Goal: Task Accomplishment & Management: Use online tool/utility

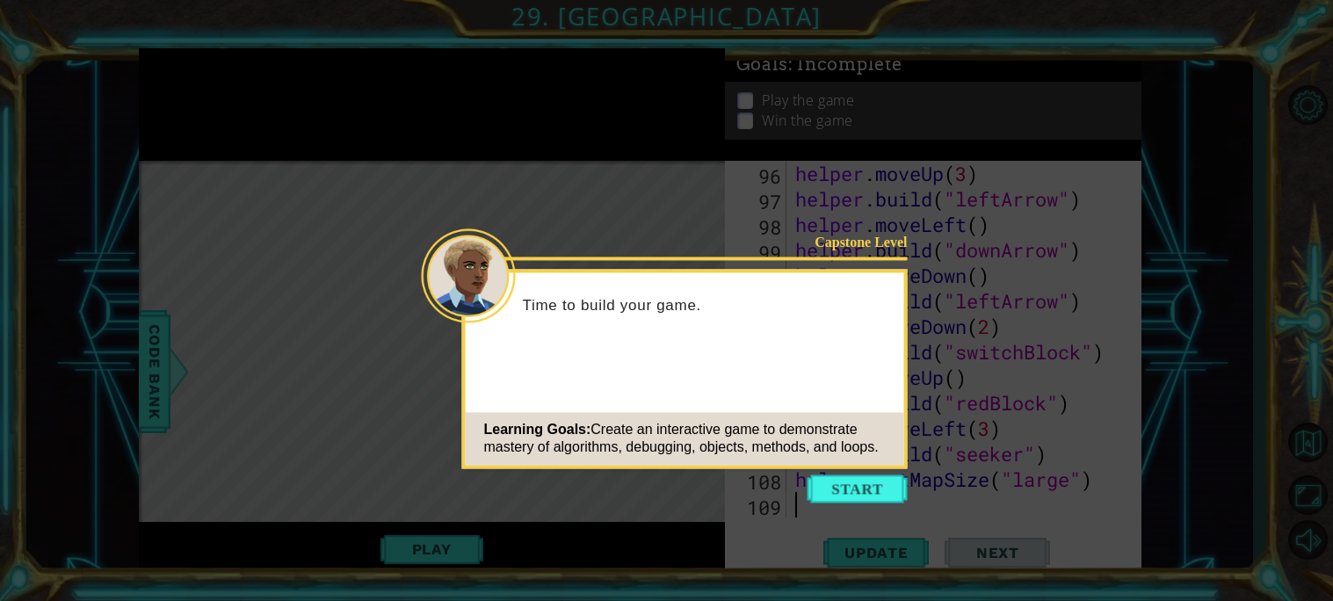
scroll to position [2472, 0]
click at [832, 493] on button "Start" at bounding box center [858, 489] width 100 height 28
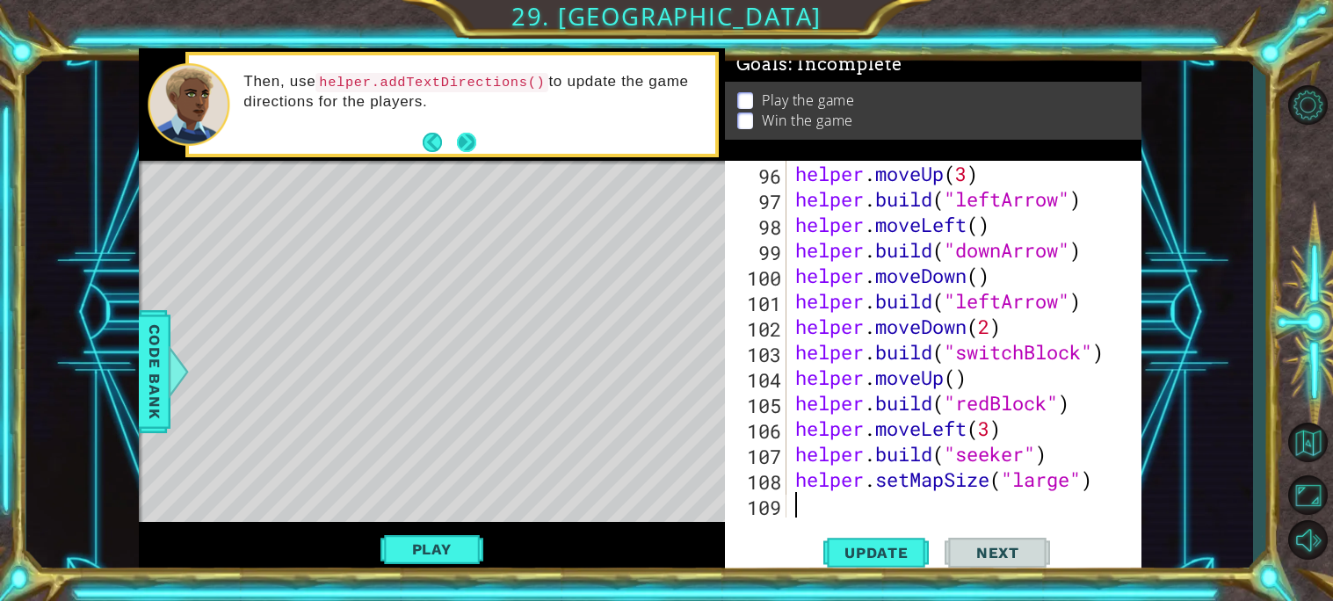
click at [472, 149] on button "Next" at bounding box center [466, 142] width 19 height 19
click at [474, 136] on button "Next" at bounding box center [467, 142] width 20 height 20
type textarea "helper.setMapSize("large")"
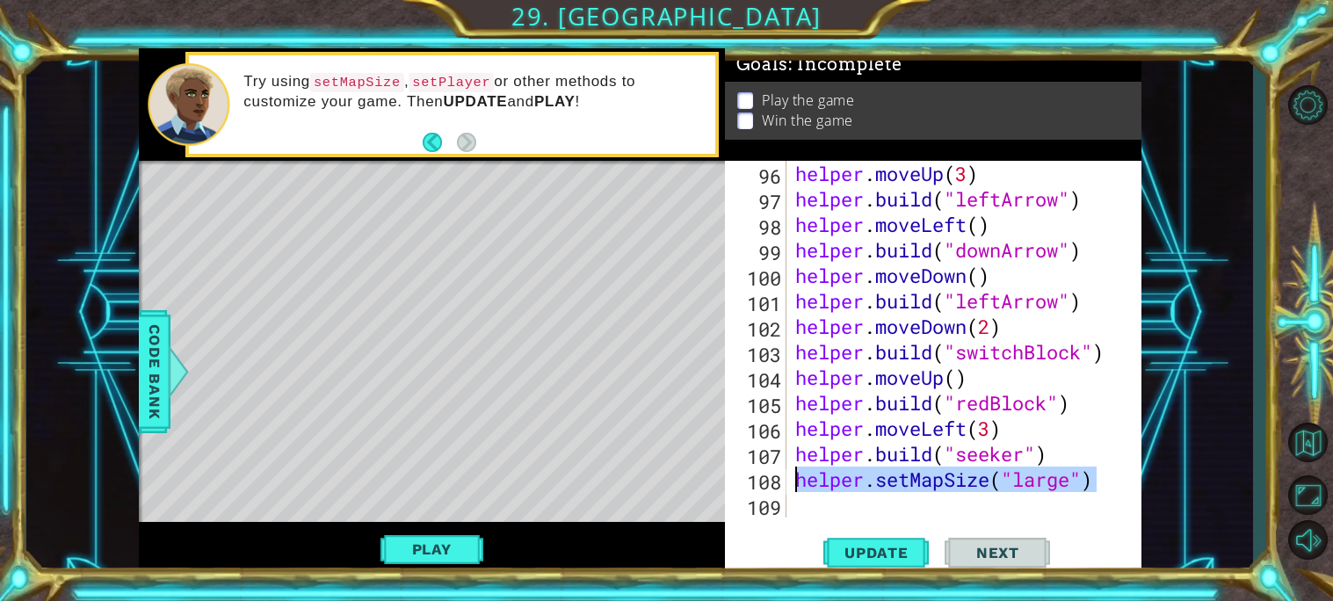
drag, startPoint x: 1112, startPoint y: 483, endPoint x: 791, endPoint y: 481, distance: 320.8
click at [792, 481] on div "helper . moveUp ( 3 ) helper . build ( "leftArrow" ) helper . moveLeft ( ) help…" at bounding box center [969, 365] width 354 height 408
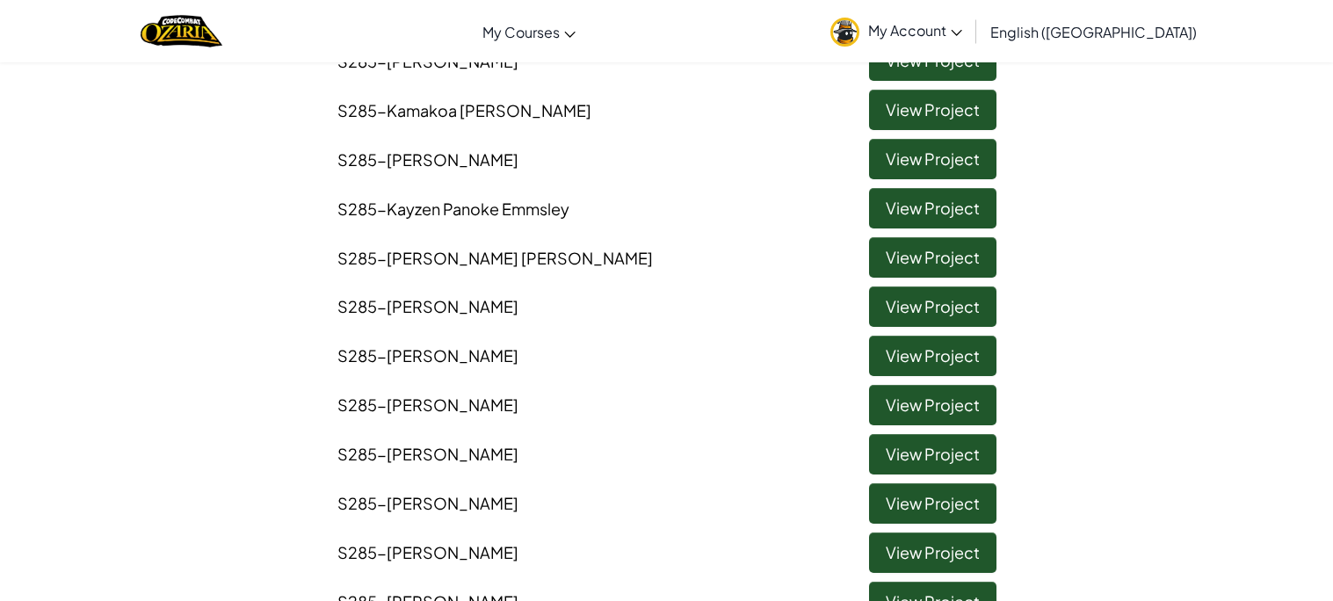
scroll to position [755, 0]
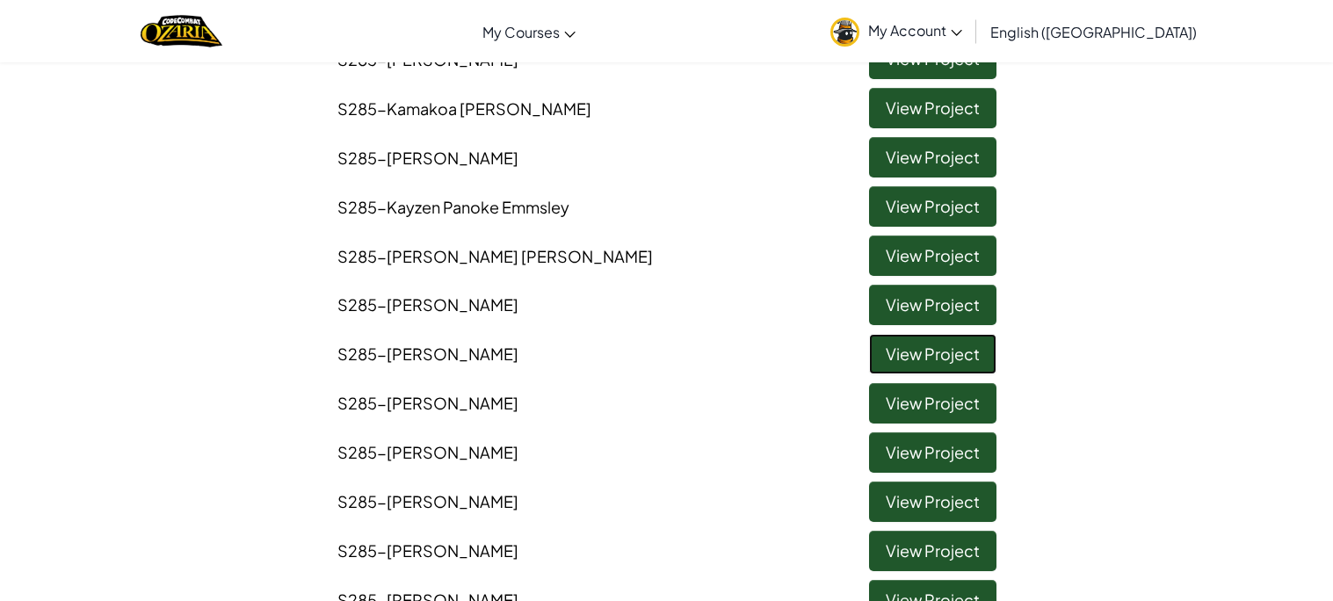
click at [954, 365] on link "View Project" at bounding box center [932, 354] width 127 height 40
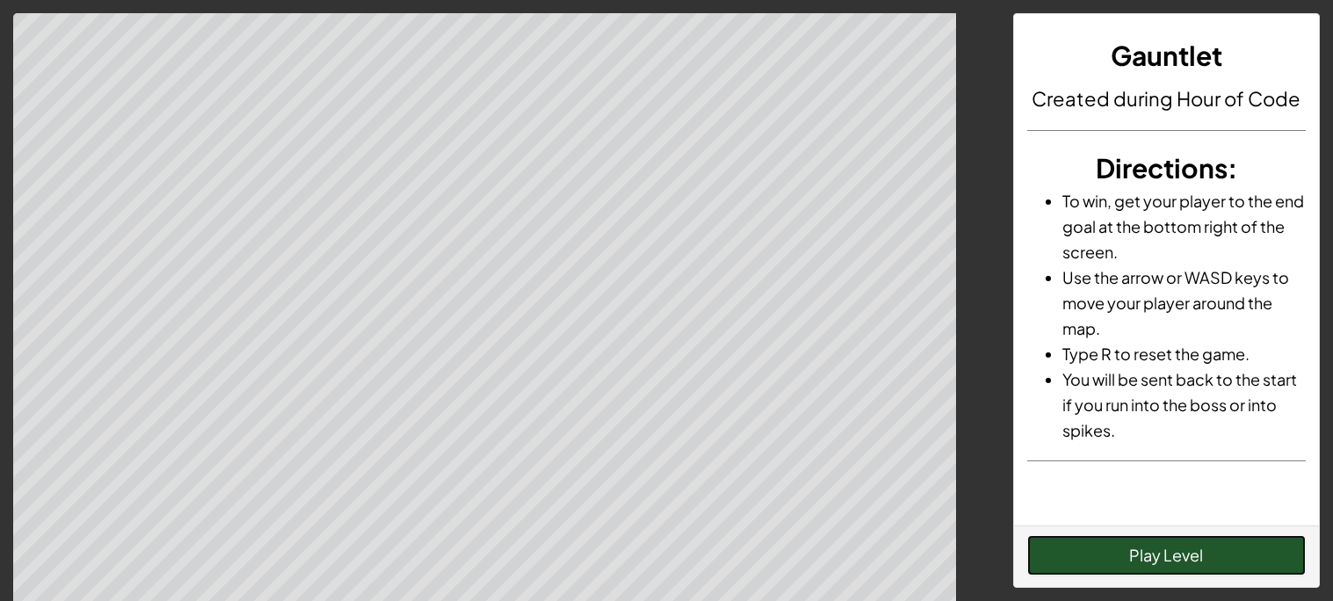
click at [1212, 558] on button "Play Level" at bounding box center [1166, 555] width 279 height 40
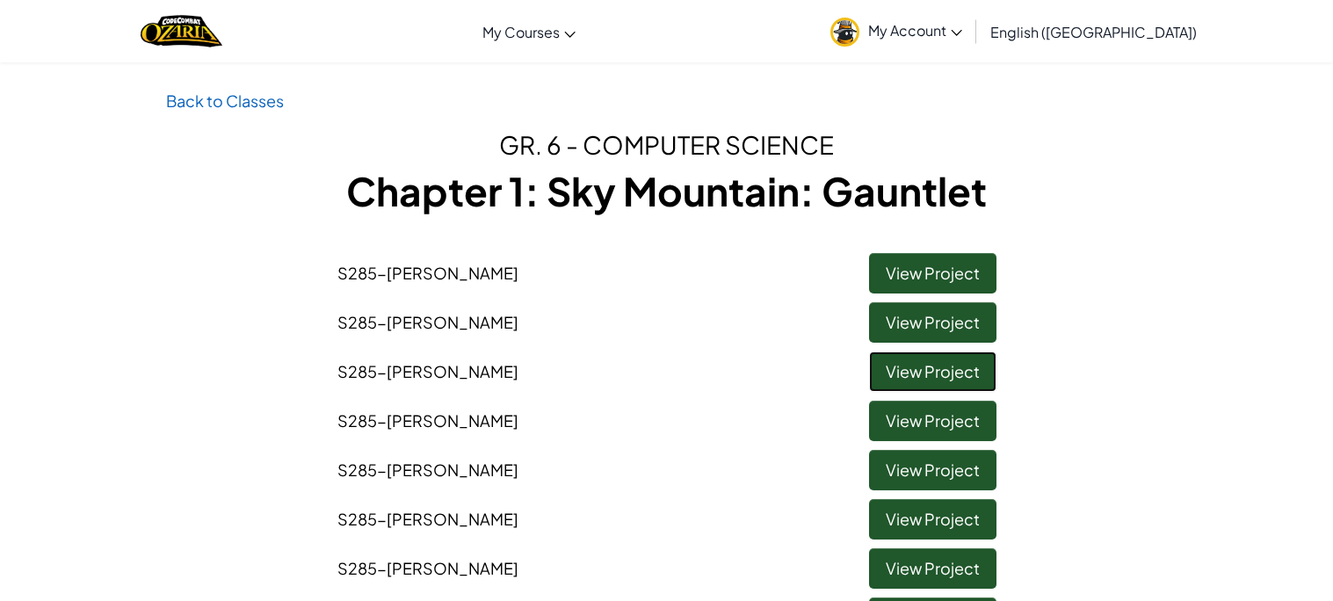
click at [917, 381] on link "View Project" at bounding box center [932, 372] width 127 height 40
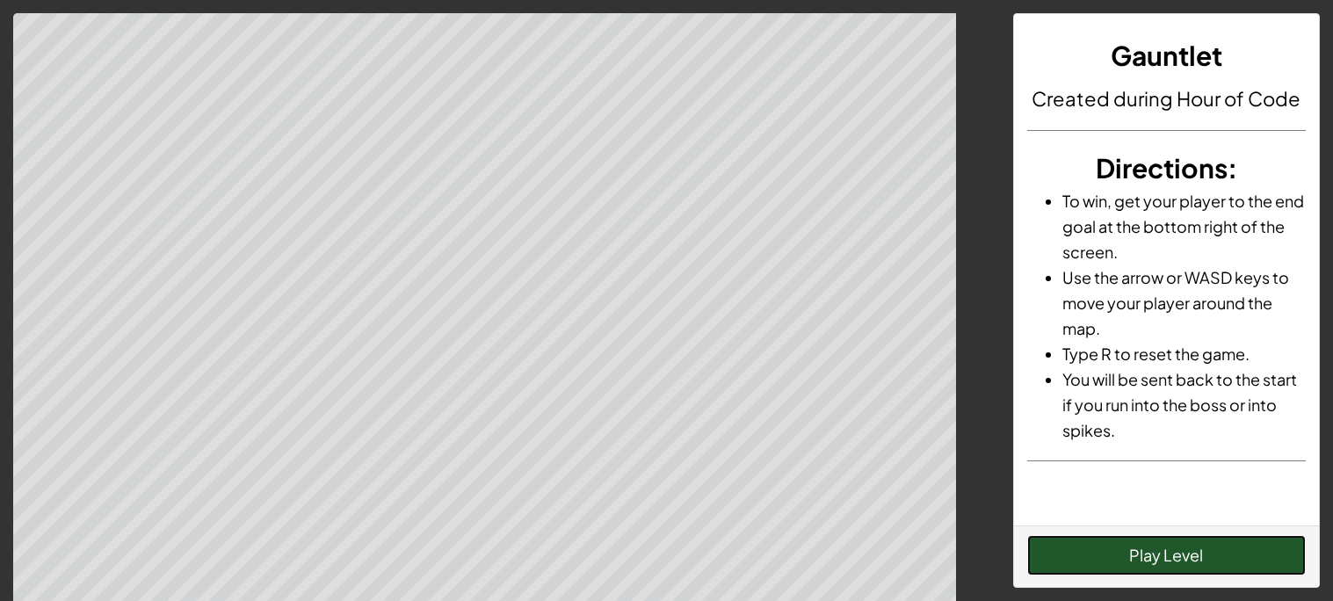
click at [1132, 569] on button "Play Level" at bounding box center [1166, 555] width 279 height 40
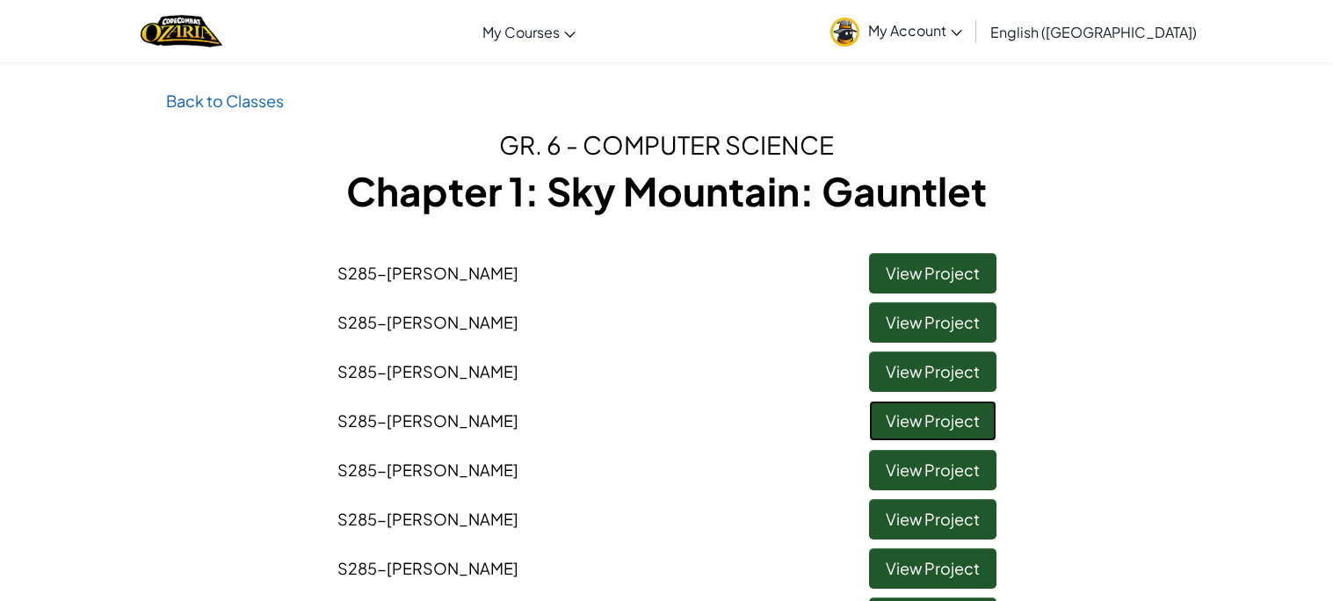
click at [960, 421] on link "View Project" at bounding box center [932, 421] width 127 height 40
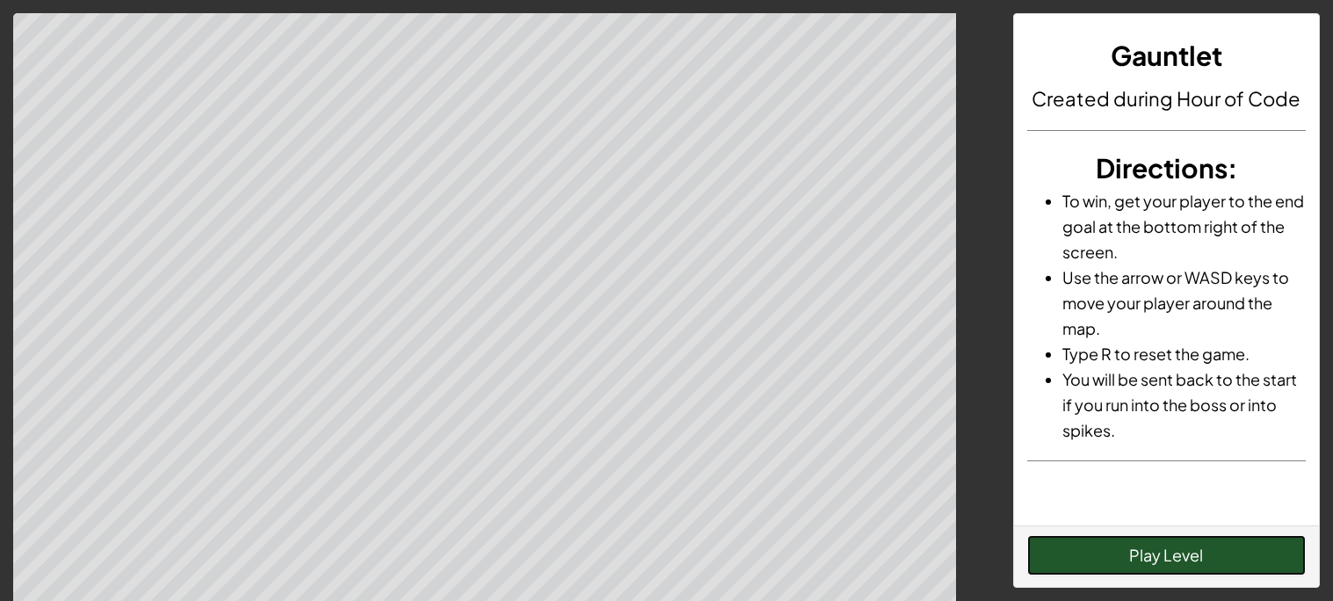
click at [1118, 550] on button "Play Level" at bounding box center [1166, 555] width 279 height 40
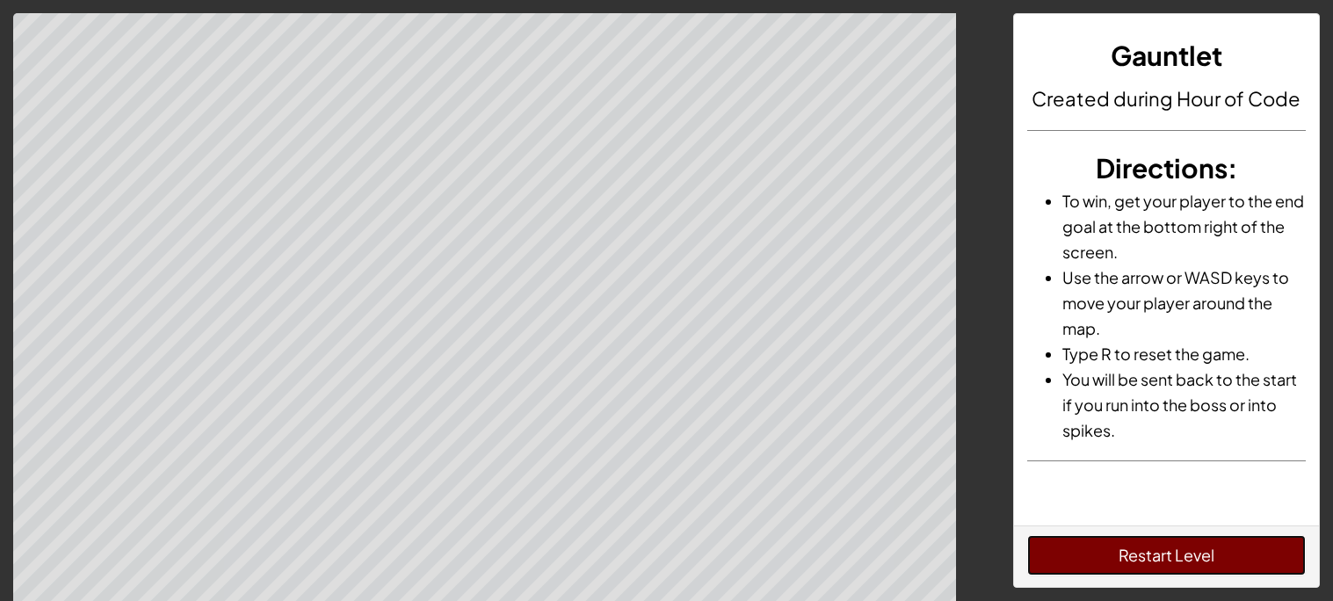
click at [1120, 549] on button "Restart Level" at bounding box center [1166, 555] width 279 height 40
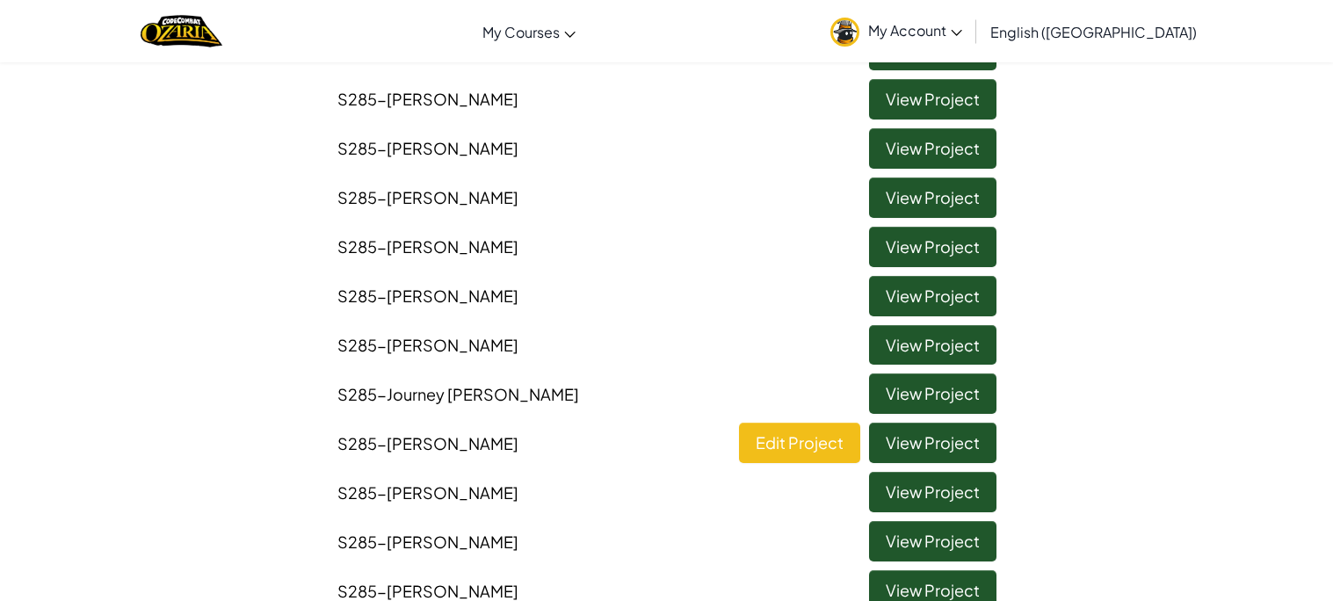
scroll to position [1119, 0]
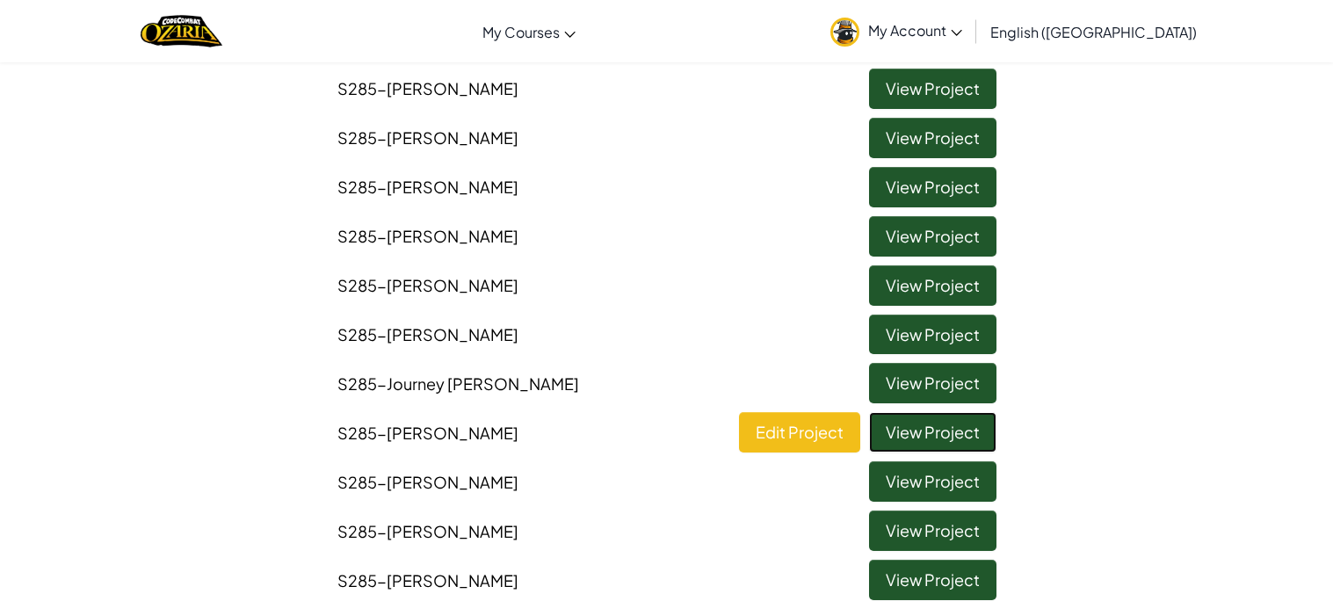
click at [934, 428] on link "View Project" at bounding box center [932, 432] width 127 height 40
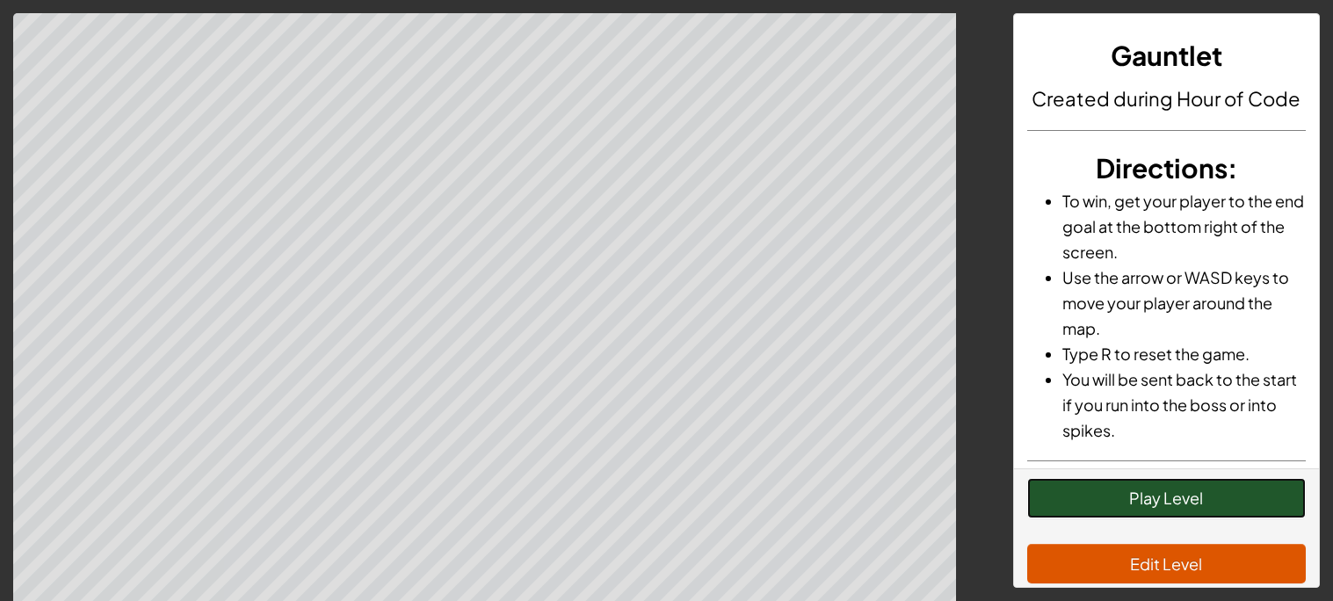
click at [1223, 500] on button "Play Level" at bounding box center [1166, 498] width 279 height 40
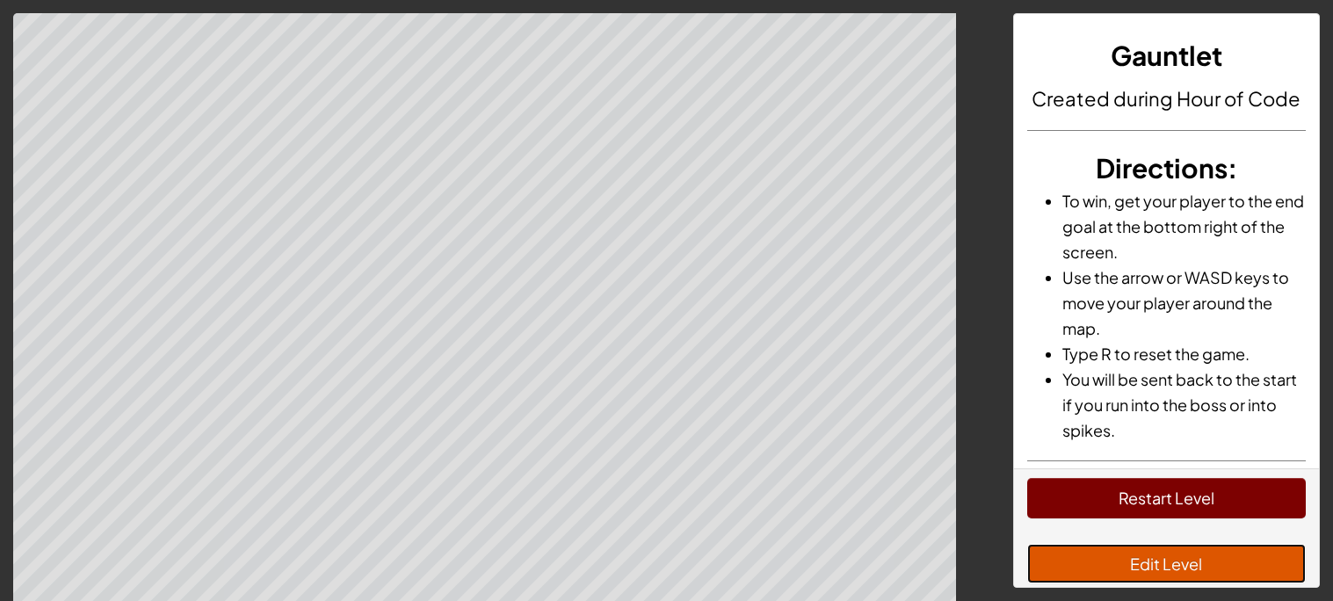
click at [1038, 555] on button "Edit Level" at bounding box center [1166, 564] width 279 height 40
